Goal: Task Accomplishment & Management: Use online tool/utility

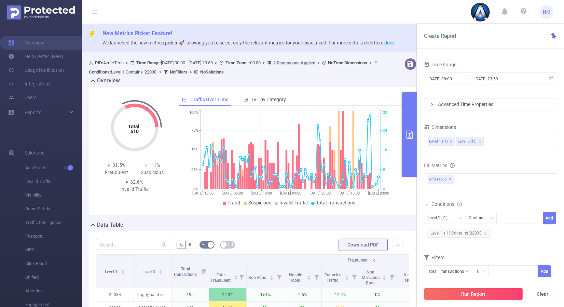
scroll to position [204, 0]
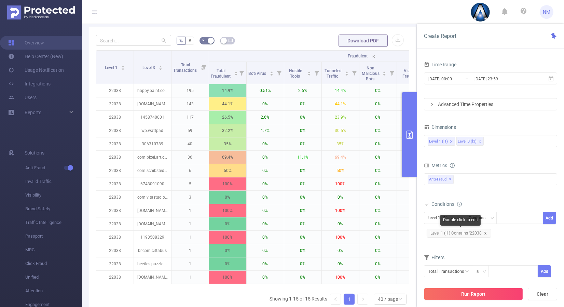
click at [483, 231] on icon "icon: close" at bounding box center [484, 232] width 3 height 3
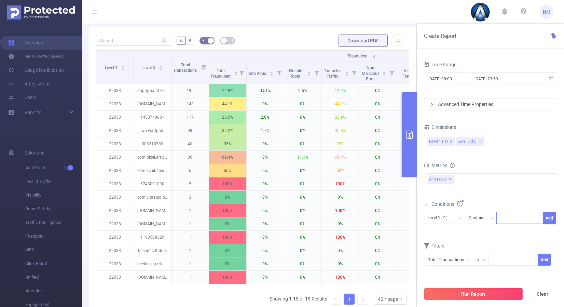
click at [510, 214] on div at bounding box center [519, 217] width 39 height 11
type input "21987"
click at [548, 216] on button "Add" at bounding box center [548, 218] width 13 height 12
click at [447, 217] on div "Level 3 (l3)" at bounding box center [439, 217] width 25 height 11
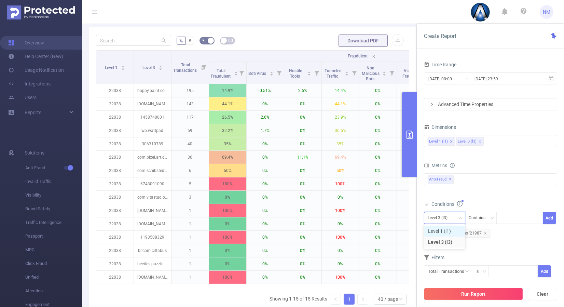
click at [442, 227] on li "Level 1 (l1)" at bounding box center [444, 230] width 41 height 11
click at [474, 194] on div "Total General IVT Data Centers Disclosed Bots Known Crawlers Irregular Activity…" at bounding box center [490, 184] width 133 height 24
click at [470, 293] on button "Run Report" at bounding box center [473, 293] width 99 height 12
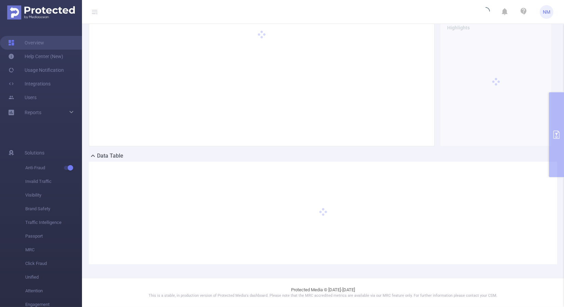
scroll to position [69, 0]
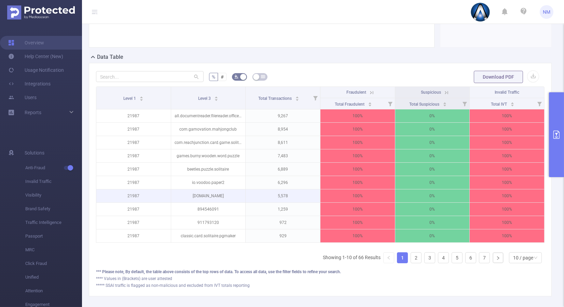
scroll to position [204, 0]
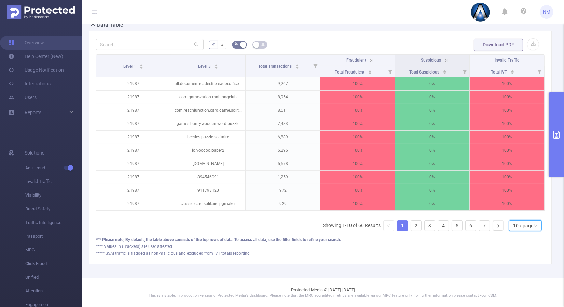
click at [526, 223] on div "10 / page" at bounding box center [523, 225] width 20 height 10
click at [519, 192] on li "30 / page" at bounding box center [519, 196] width 33 height 11
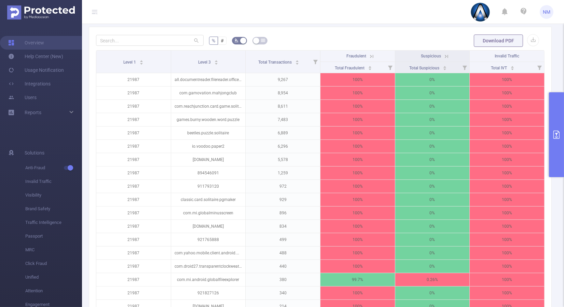
click at [370, 55] on icon at bounding box center [371, 56] width 6 height 6
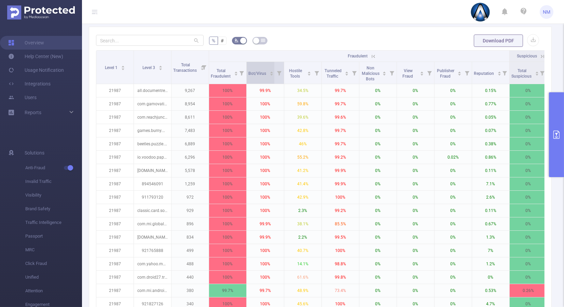
click at [271, 73] on icon "icon: caret-down" at bounding box center [271, 75] width 4 height 4
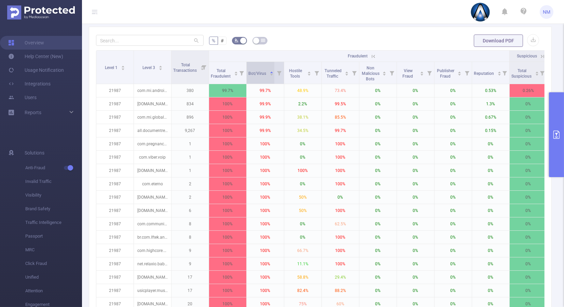
click at [271, 74] on icon "icon: caret-down" at bounding box center [271, 75] width 3 height 2
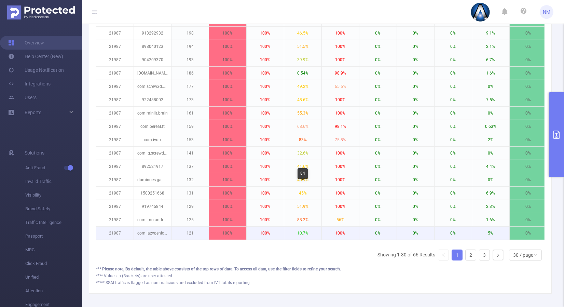
scroll to position [479, 0]
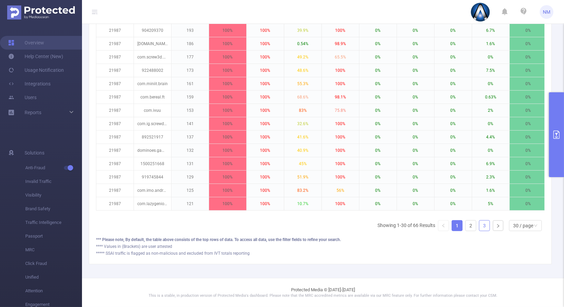
drag, startPoint x: 473, startPoint y: 224, endPoint x: 468, endPoint y: 225, distance: 4.9
click at [472, 224] on ul "Showing 1-30 of 66 Results 1 2 3 30 / page 10 / page 20 / page 30 / page 40 / p…" at bounding box center [460, 225] width 167 height 11
click at [468, 225] on link "2" at bounding box center [470, 225] width 10 height 10
click at [455, 224] on link "1" at bounding box center [457, 225] width 10 height 10
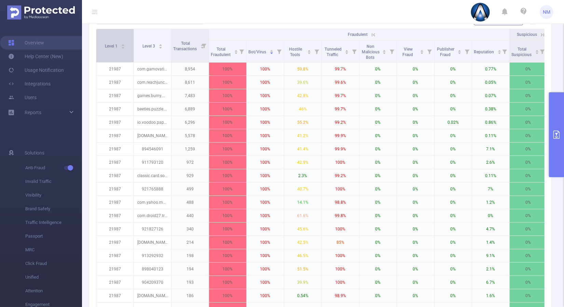
scroll to position [213, 0]
